Goal: Task Accomplishment & Management: Manage account settings

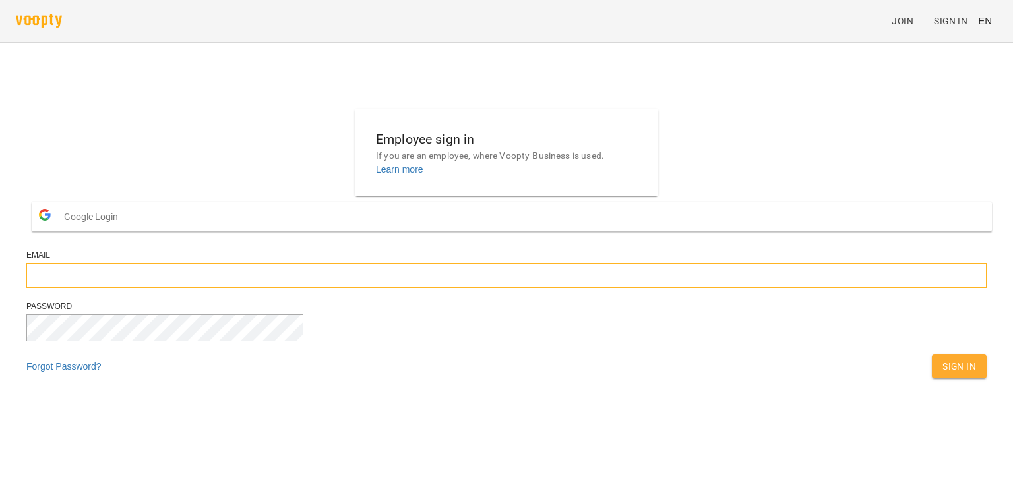
type input "**********"
click at [943, 375] on span "Sign In" at bounding box center [960, 367] width 34 height 16
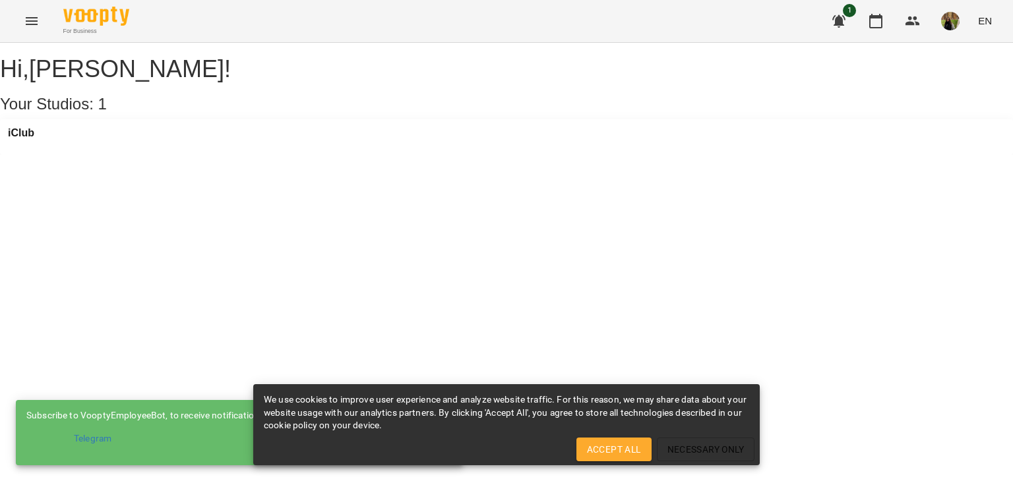
click at [601, 462] on div "We use cookies to improve user experience and analyze website traffic. For this…" at bounding box center [506, 425] width 507 height 81
click at [599, 449] on span "Accept All" at bounding box center [614, 450] width 54 height 16
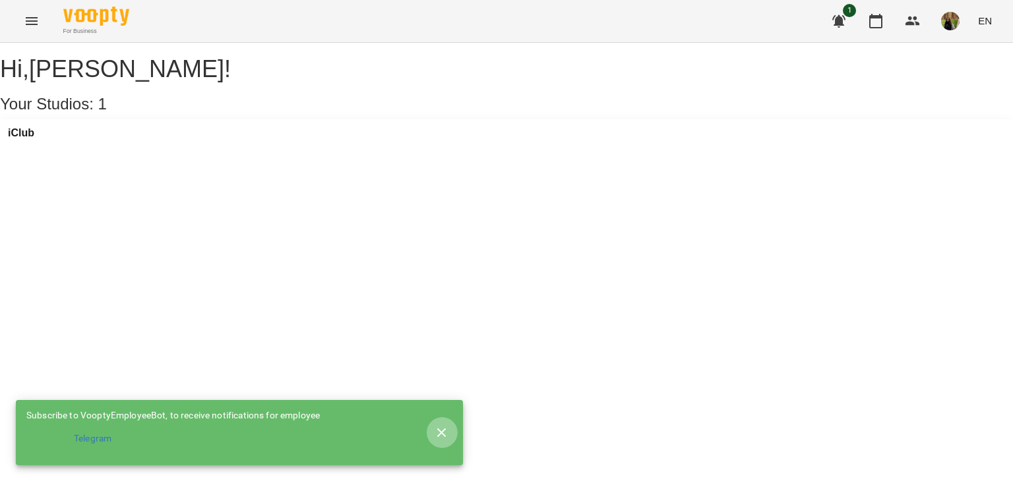
click at [439, 425] on icon "button" at bounding box center [442, 433] width 16 height 16
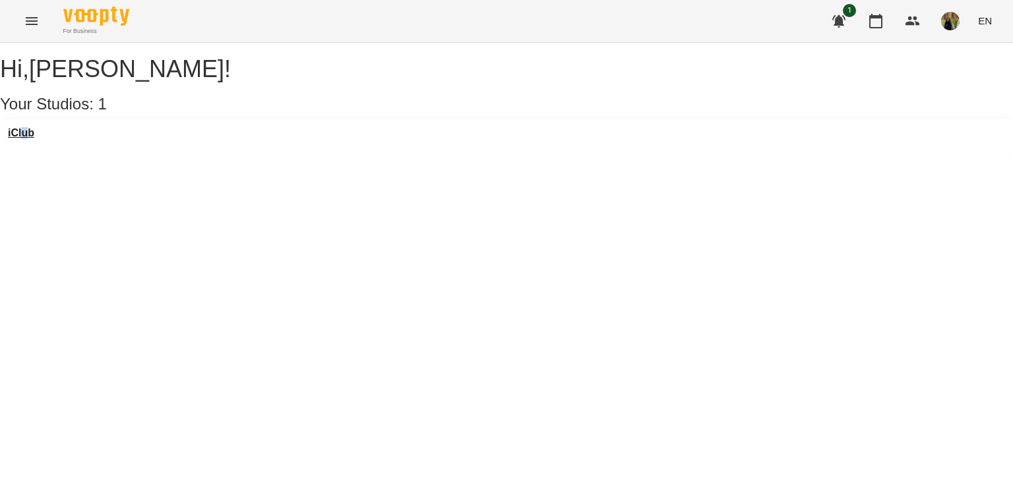
drag, startPoint x: 40, startPoint y: 139, endPoint x: 32, endPoint y: 154, distance: 17.1
click at [32, 154] on div "iClub" at bounding box center [506, 137] width 1013 height 36
click at [32, 139] on h3 "iClub" at bounding box center [21, 133] width 26 height 12
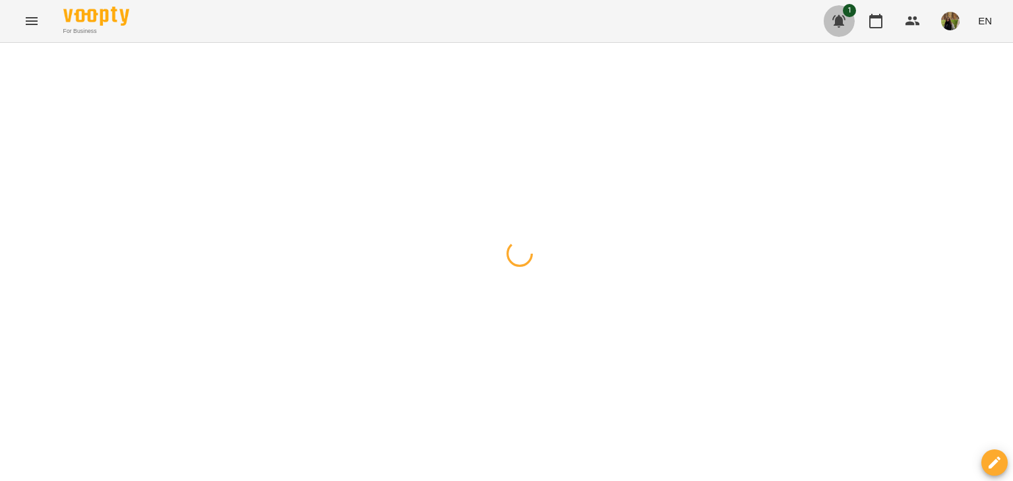
click at [846, 26] on icon "button" at bounding box center [839, 21] width 16 height 16
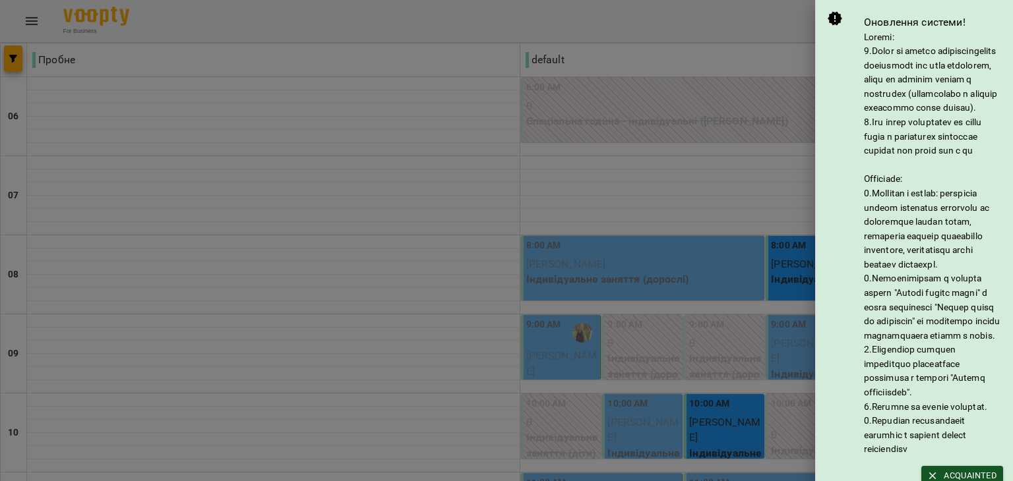
scroll to position [162, 0]
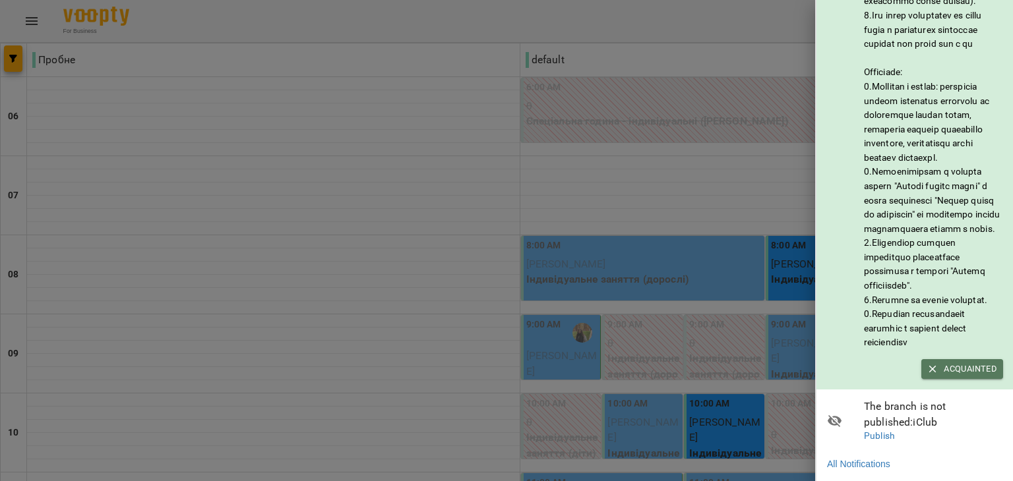
click at [972, 362] on span "Acquainted" at bounding box center [962, 369] width 69 height 15
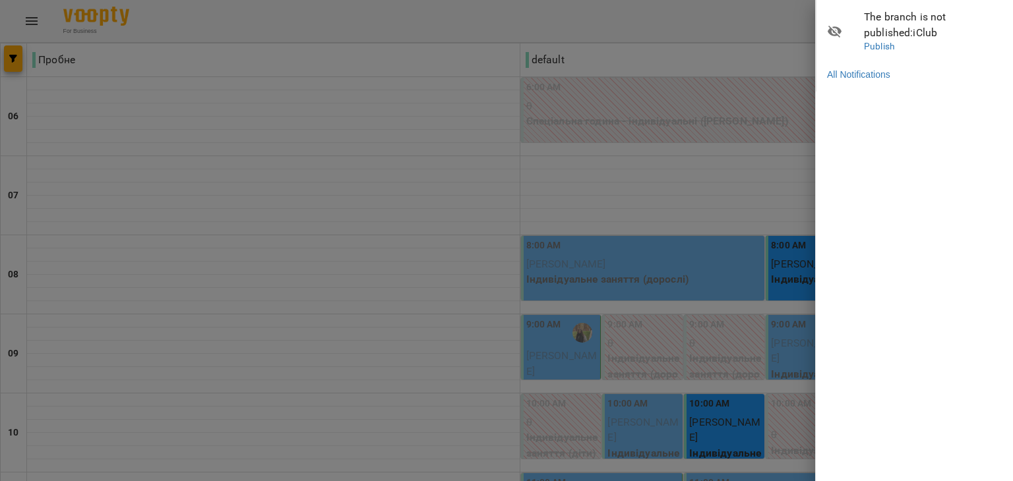
click at [700, 22] on div at bounding box center [506, 240] width 1013 height 481
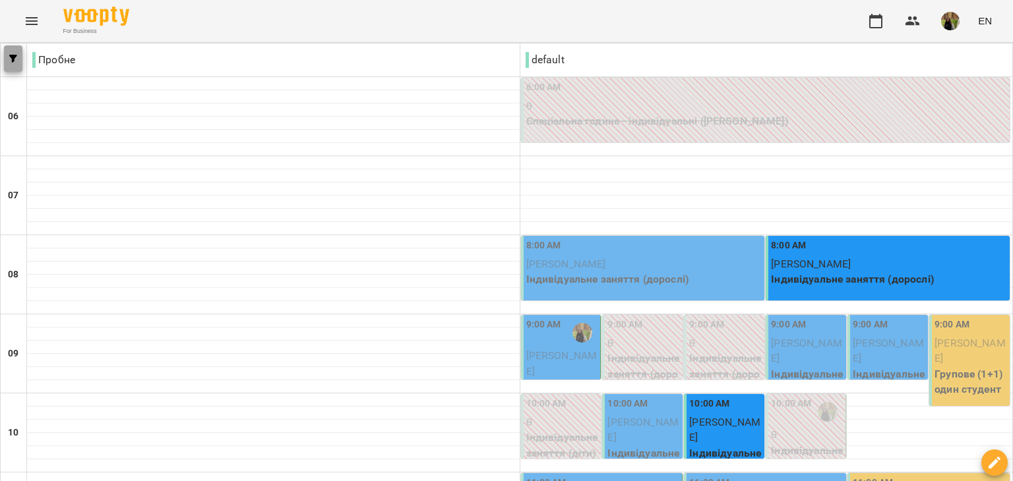
click at [13, 63] on button "button" at bounding box center [13, 59] width 18 height 26
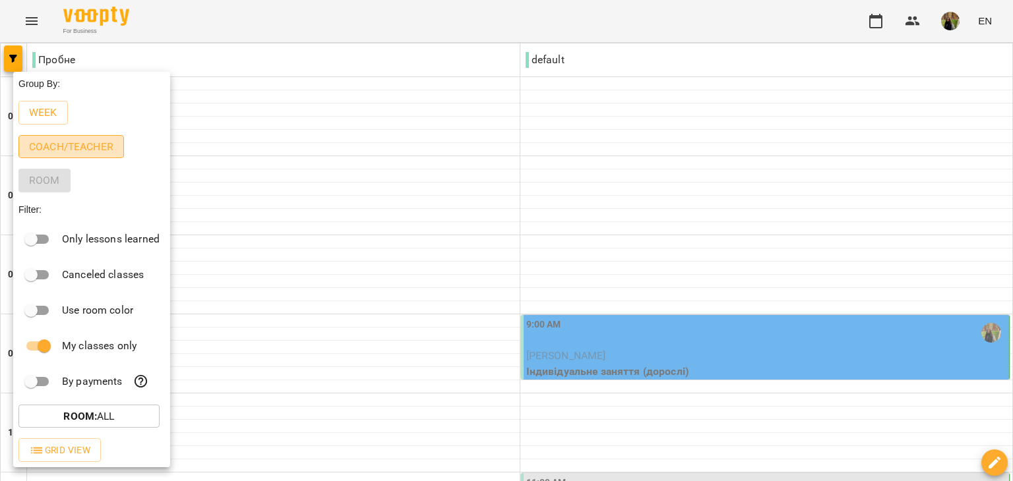
click at [40, 151] on p "Coach/Teacher" at bounding box center [71, 147] width 84 height 16
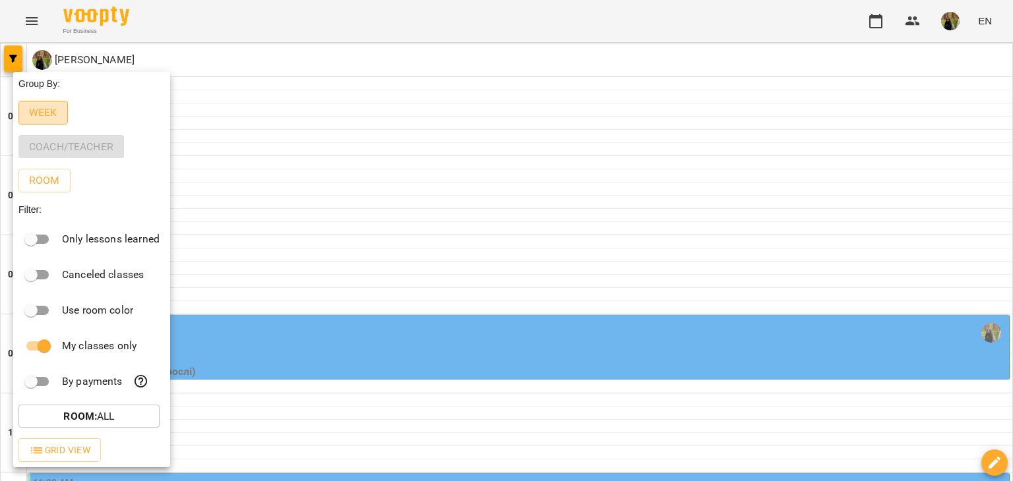
click at [42, 107] on p "Week" at bounding box center [43, 113] width 28 height 16
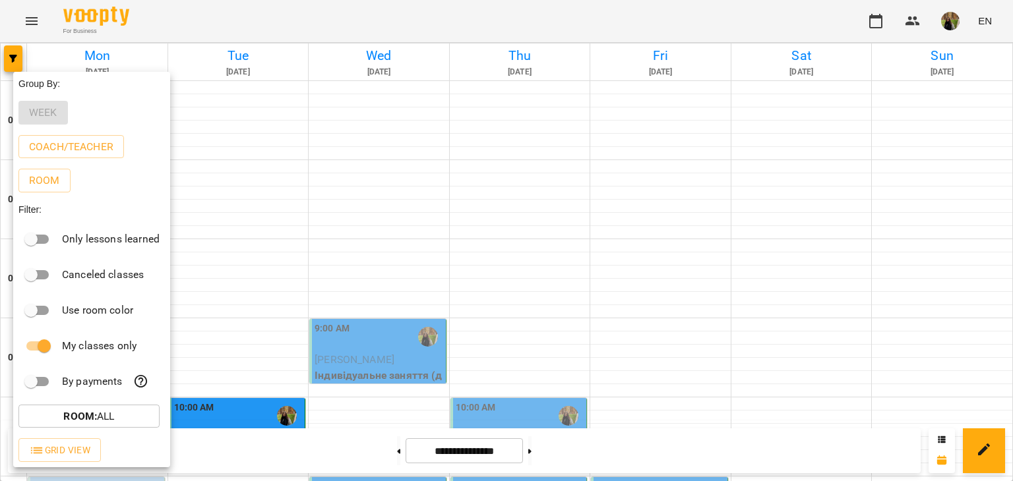
click at [10, 54] on div at bounding box center [506, 240] width 1013 height 481
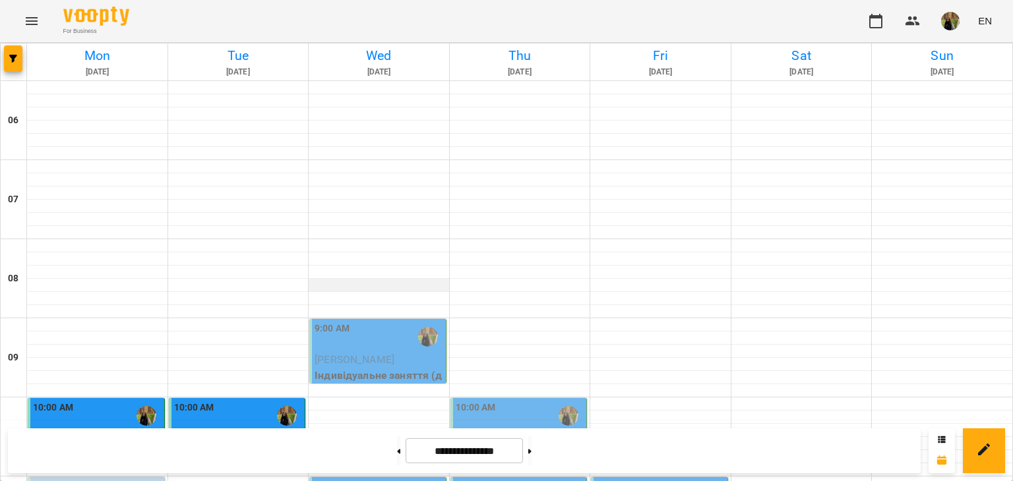
scroll to position [161, 0]
click at [392, 352] on p "Лисенко Ігор" at bounding box center [379, 360] width 129 height 16
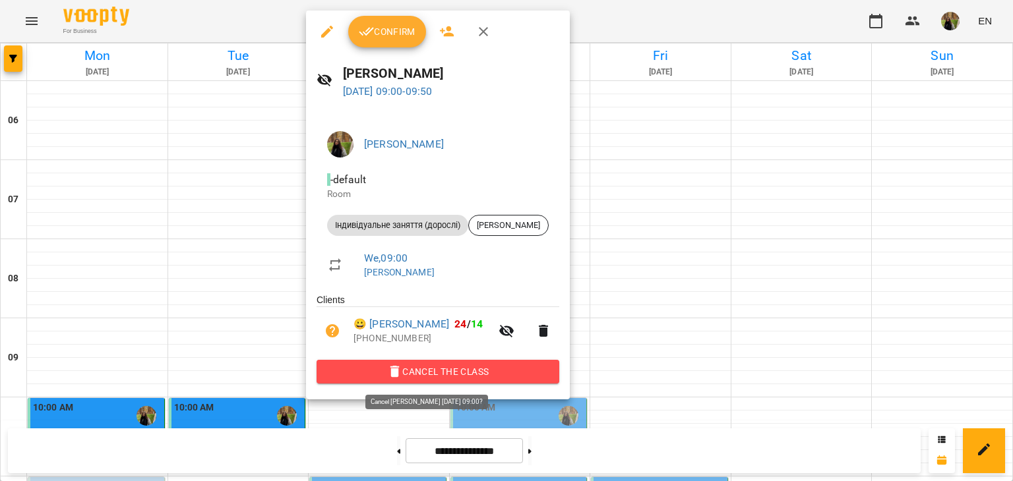
click at [472, 374] on span "Cancel the class" at bounding box center [438, 372] width 222 height 16
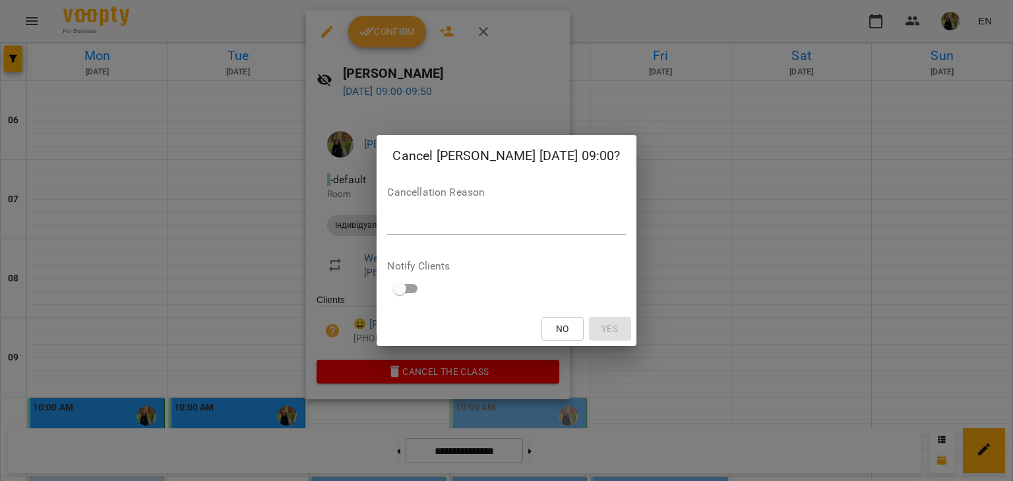
click at [439, 216] on div "*" at bounding box center [506, 224] width 238 height 21
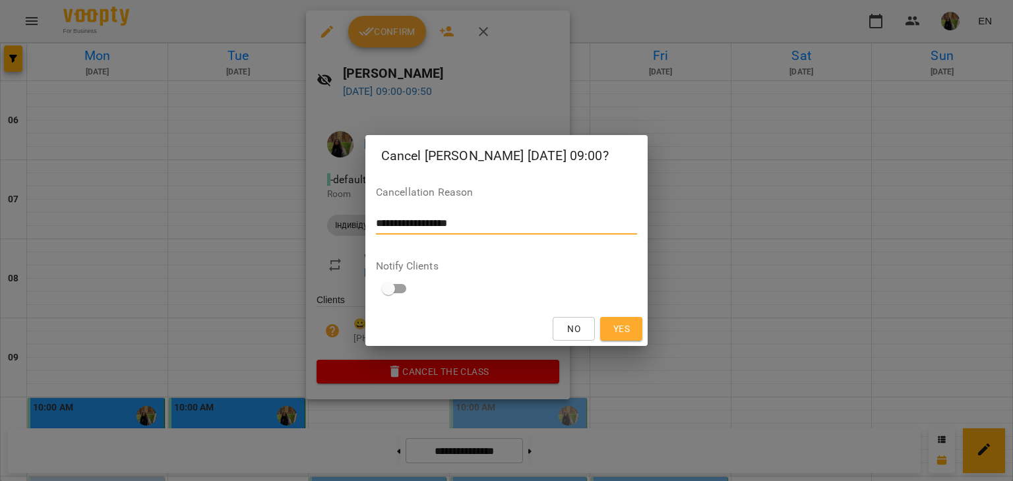
type textarea "**********"
click at [622, 320] on button "Yes" at bounding box center [621, 329] width 42 height 24
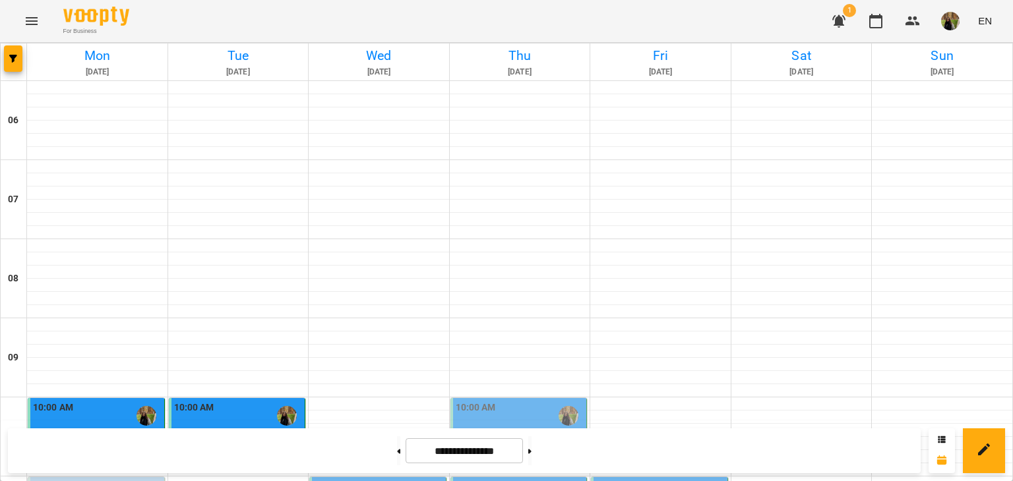
scroll to position [0, 0]
click at [840, 16] on icon "button" at bounding box center [838, 21] width 13 height 13
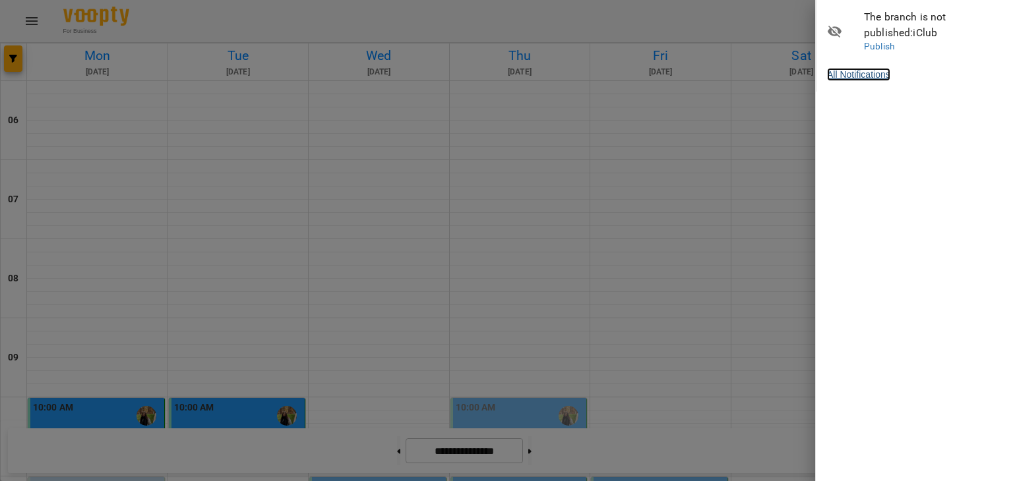
click at [873, 80] on link "All Notifications" at bounding box center [858, 74] width 63 height 13
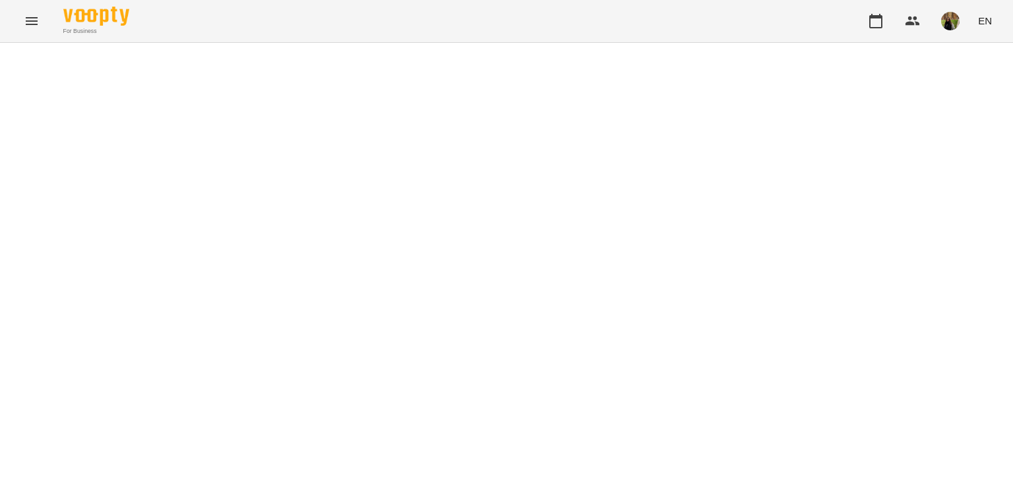
drag, startPoint x: 16, startPoint y: 27, endPoint x: 34, endPoint y: 20, distance: 19.0
click at [34, 20] on div "For Business EN" at bounding box center [506, 21] width 1013 height 42
click at [34, 20] on icon "Menu" at bounding box center [32, 21] width 12 height 8
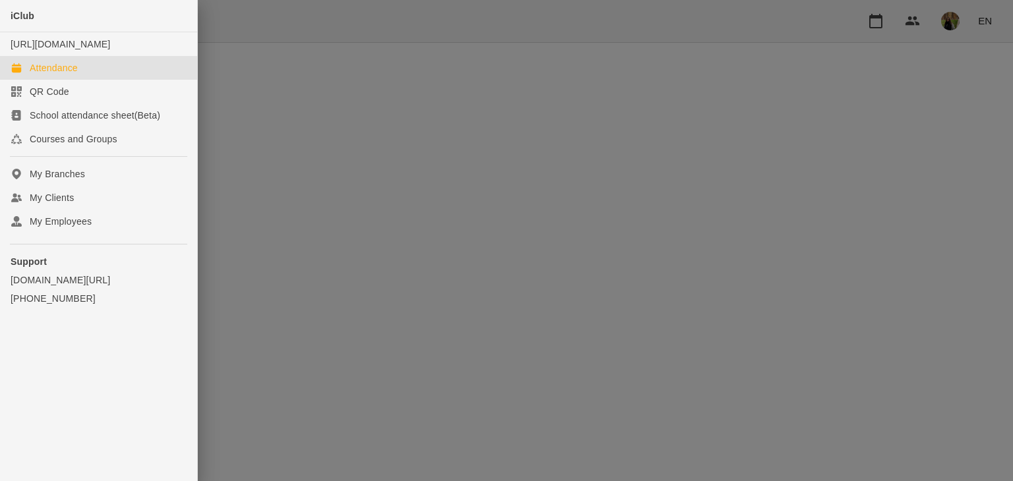
click at [55, 75] on div "Attendance" at bounding box center [54, 67] width 48 height 13
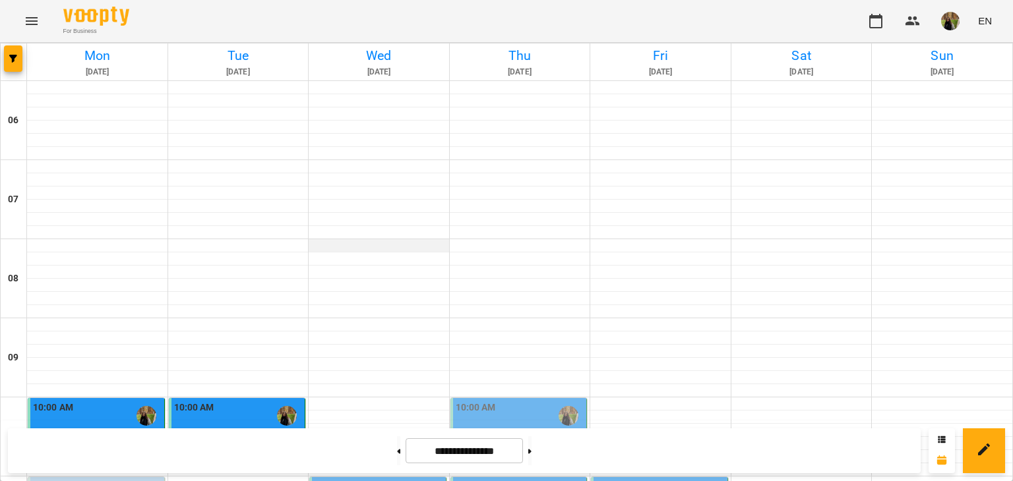
scroll to position [239, 0]
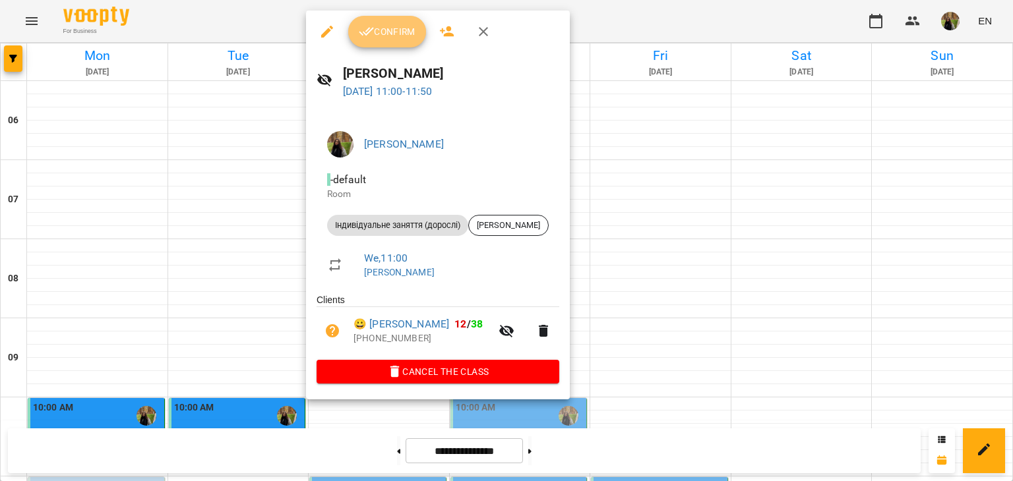
click at [372, 40] on button "Confirm" at bounding box center [387, 32] width 78 height 32
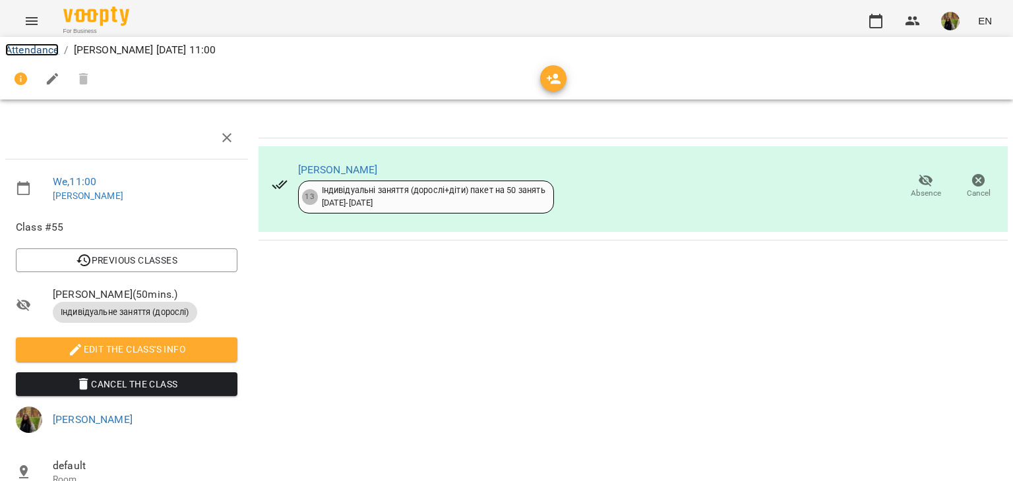
click at [38, 51] on link "Attendance" at bounding box center [31, 50] width 53 height 13
